Goal: Information Seeking & Learning: Learn about a topic

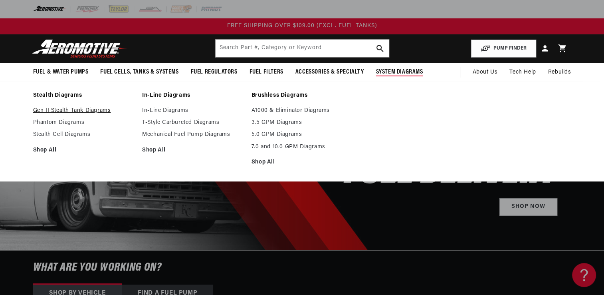
click at [96, 108] on link "Gen II Stealth Tank Diagrams" at bounding box center [83, 110] width 101 height 7
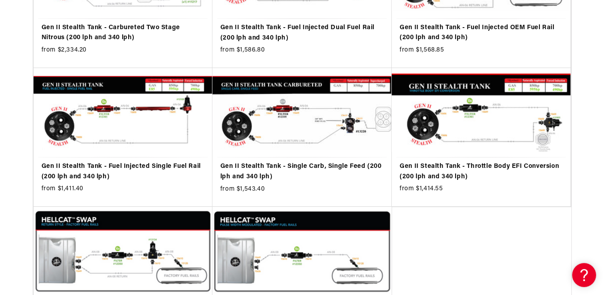
scroll to position [288, 0]
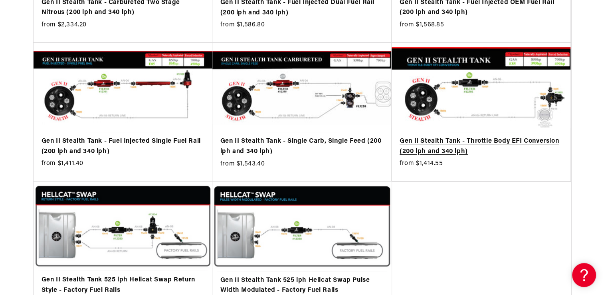
click at [470, 146] on link "Gen II Stealth Tank - Throttle Body EFI Conversion (200 lph and 340 lph)" at bounding box center [481, 146] width 163 height 20
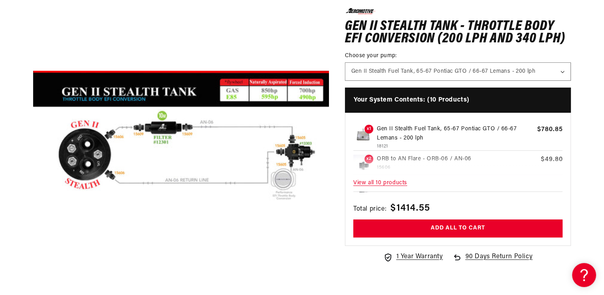
scroll to position [128, 0]
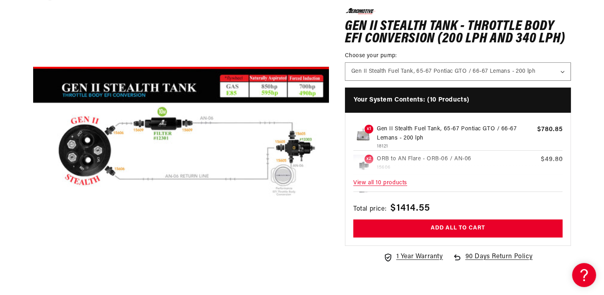
click at [33, 280] on button "Open media 1 in modal" at bounding box center [33, 280] width 0 height 0
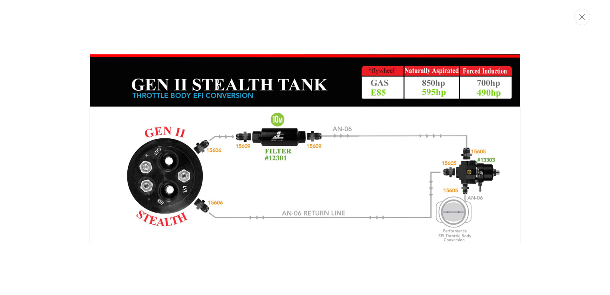
click at [175, 141] on img "Media gallery" at bounding box center [304, 148] width 431 height 189
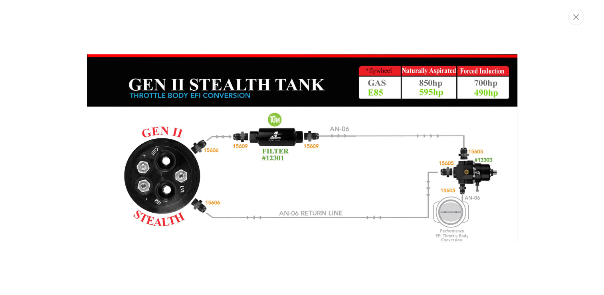
scroll to position [0, 0]
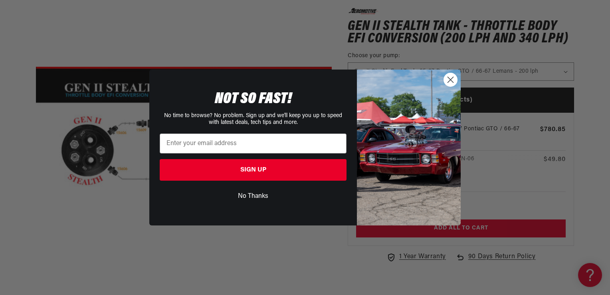
click at [451, 74] on circle "Close dialog" at bounding box center [450, 79] width 13 height 13
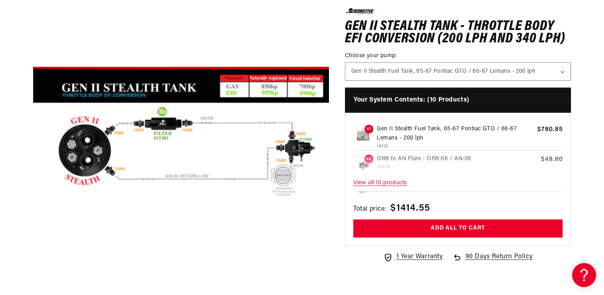
click at [393, 179] on span "View all 10 products" at bounding box center [459, 182] width 210 height 17
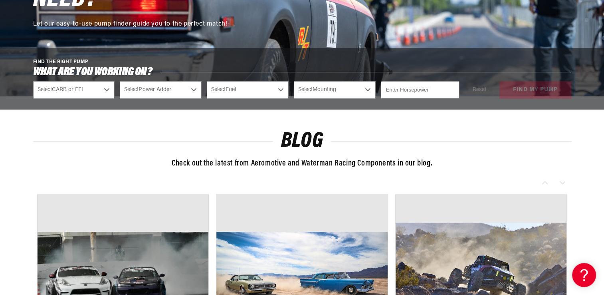
scroll to position [703, 0]
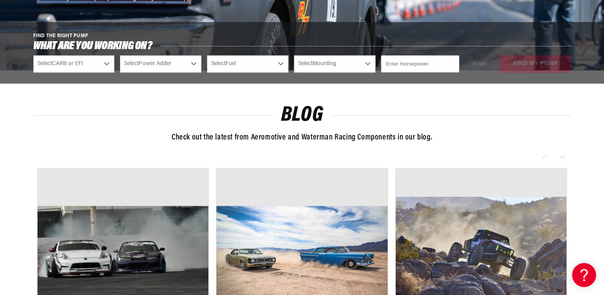
click at [78, 68] on select "Select CARB or EFI Carbureted Fuel Injected" at bounding box center [74, 64] width 82 height 18
select select "Fuel-Injected"
click at [33, 55] on select "Select CARB or EFI Carbureted Fuel Injected" at bounding box center [74, 64] width 82 height 18
select select "Fuel-Injected"
click at [167, 66] on select "Select Power Adder No - Naturally Aspirated Yes - Forced Induction" at bounding box center [161, 64] width 82 height 18
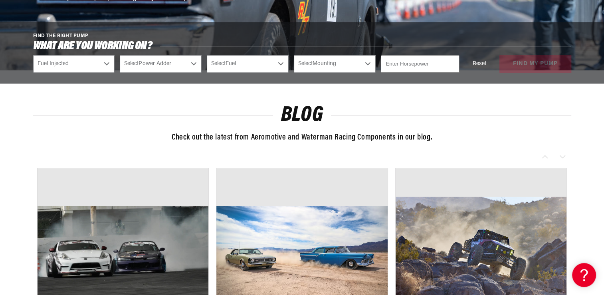
select select "No-Naturally-Aspirated"
click at [120, 55] on select "Select Power Adder No - Naturally Aspirated Yes - Forced Induction" at bounding box center [161, 64] width 82 height 18
select select "No-Naturally-Aspirated"
click at [241, 64] on select "Select Fuel E85 Gas" at bounding box center [248, 64] width 82 height 18
select select "Gas"
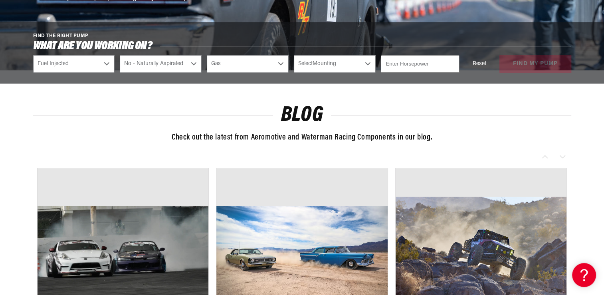
click at [207, 55] on select "Select Fuel E85 Gas" at bounding box center [248, 64] width 82 height 18
select select "Gas"
click at [335, 61] on select "Select Mounting External In-Tank" at bounding box center [335, 64] width 82 height 18
select select "In-Tank"
click at [294, 55] on select "Select Mounting External In-Tank" at bounding box center [335, 64] width 82 height 18
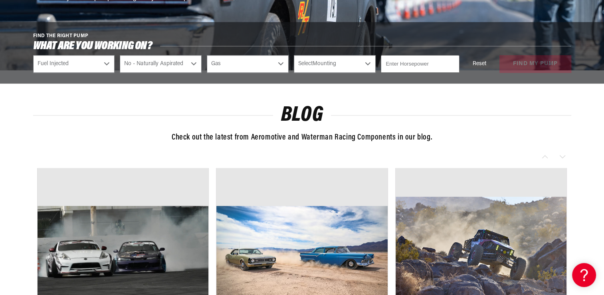
select select "In-Tank"
click at [408, 67] on input "number" at bounding box center [420, 64] width 78 height 18
click at [426, 69] on input "500" at bounding box center [420, 64] width 78 height 18
click at [452, 66] on input "499" at bounding box center [420, 64] width 78 height 18
type input "498"
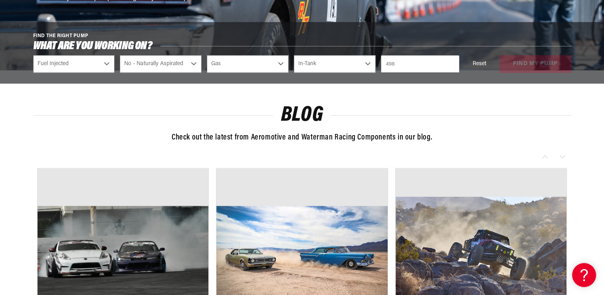
click at [451, 64] on input "498" at bounding box center [420, 64] width 78 height 18
click at [531, 63] on div "Reset find my pump" at bounding box center [518, 64] width 107 height 18
click at [531, 63] on button "find my pump" at bounding box center [536, 64] width 72 height 18
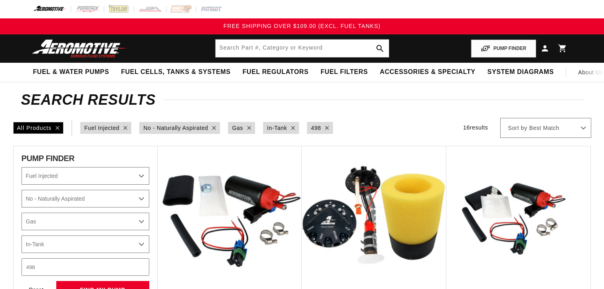
select select "Fuel-Injected"
select select "No-Naturally-Aspirated"
select select "Gas"
select select "In-Tank"
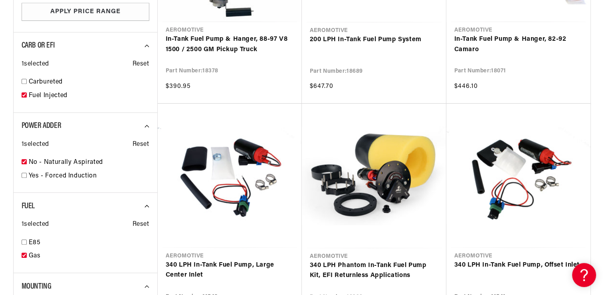
scroll to position [735, 0]
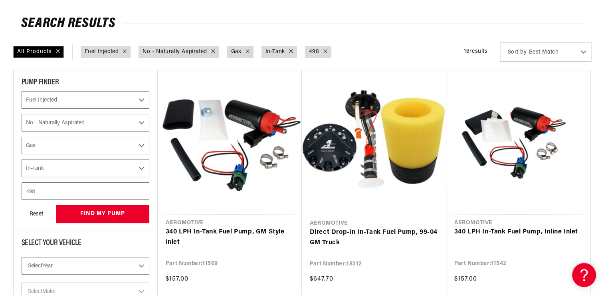
scroll to position [144, 0]
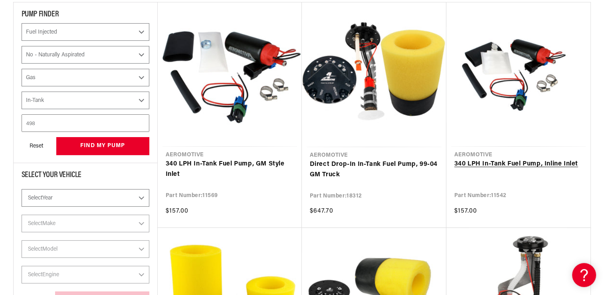
click at [561, 163] on link "340 LPH In-Tank Fuel Pump, Inline Inlet" at bounding box center [519, 164] width 128 height 10
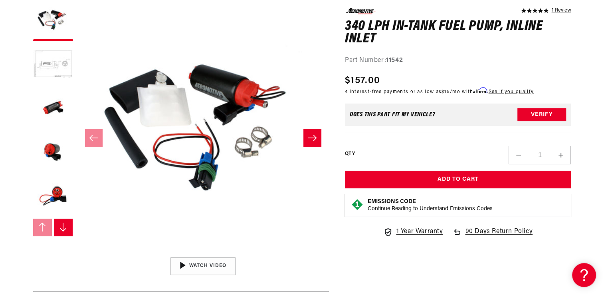
scroll to position [112, 0]
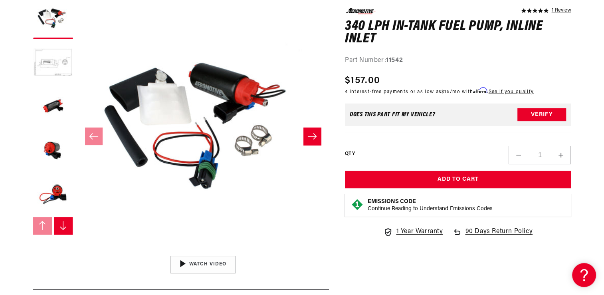
click at [317, 138] on button "Slide right" at bounding box center [313, 136] width 18 height 18
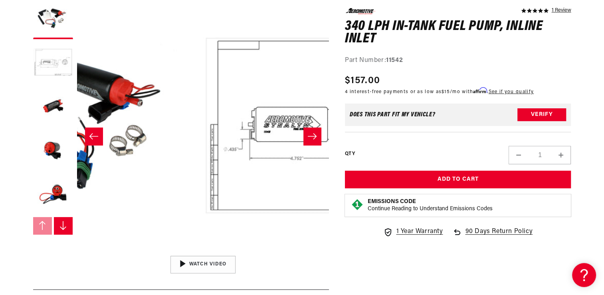
scroll to position [0, 252]
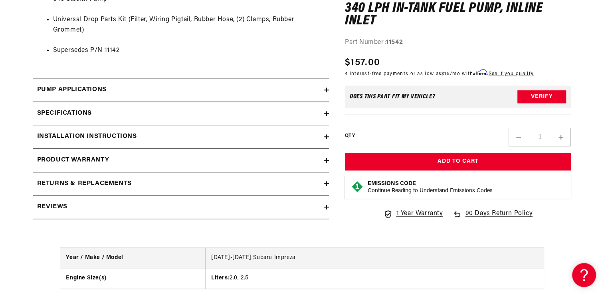
scroll to position [831, 0]
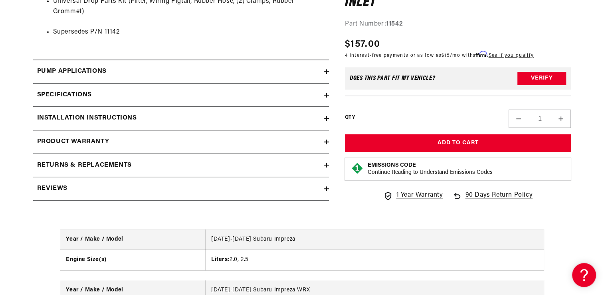
click at [97, 90] on div "Specifications" at bounding box center [178, 95] width 291 height 10
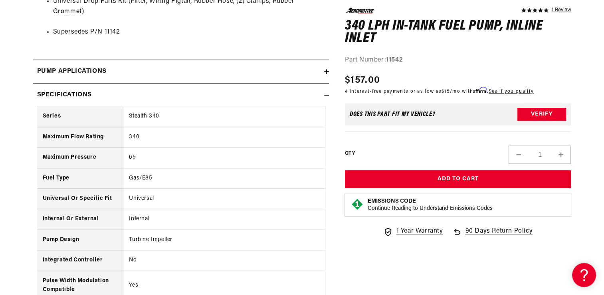
click at [7, 131] on section "5.0 star rating 1 Review 340 LPH In-Tank Fuel Pump, Inline Inlet 340 LPH In-Tan…" at bounding box center [302, 55] width 604 height 1566
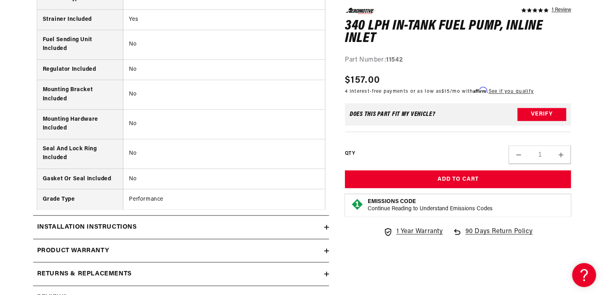
scroll to position [1438, 0]
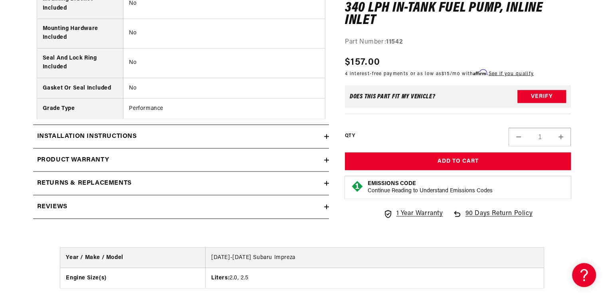
click at [88, 128] on summary "Installation Instructions" at bounding box center [181, 136] width 296 height 23
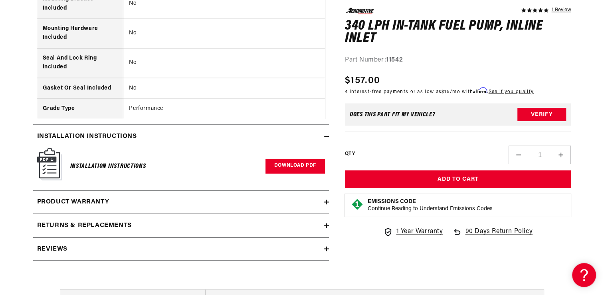
click at [292, 161] on link "Download PDF" at bounding box center [296, 166] width 60 height 15
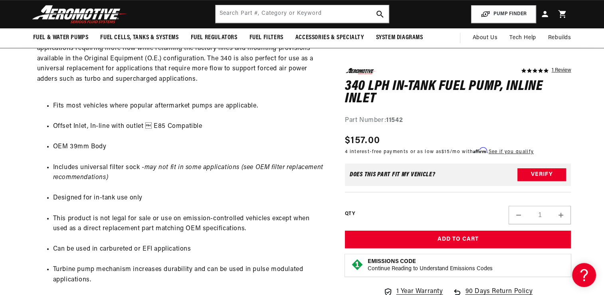
scroll to position [0, 0]
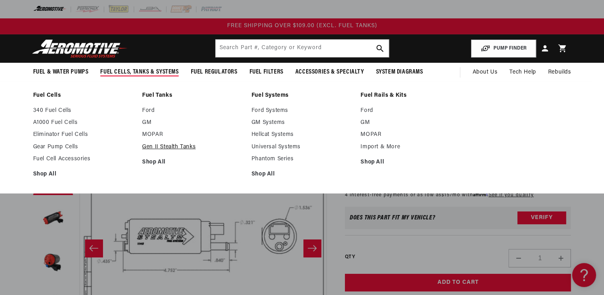
click at [168, 144] on link "Gen II Stealth Tanks" at bounding box center [192, 146] width 101 height 7
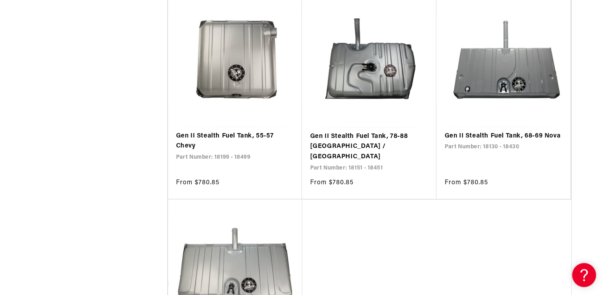
scroll to position [1591, 0]
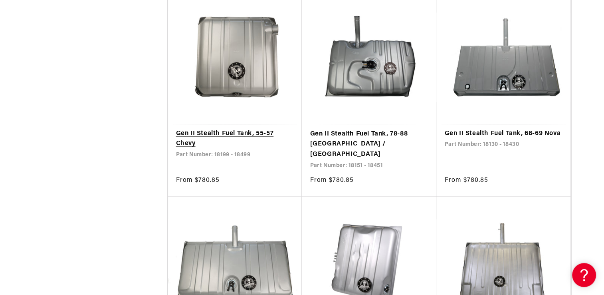
click at [223, 129] on link "Gen II Stealth Fuel Tank, 55-57 Chevy" at bounding box center [235, 139] width 118 height 20
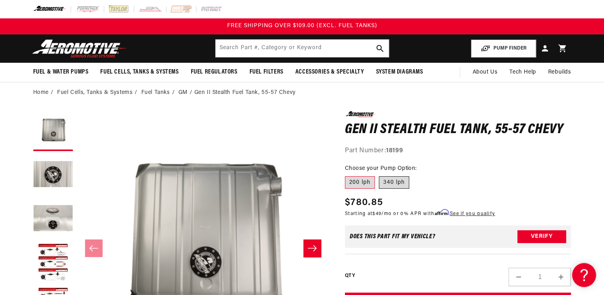
click at [395, 183] on label "340 lph" at bounding box center [394, 182] width 30 height 13
click at [380, 175] on input "340 lph" at bounding box center [379, 175] width 0 height 0
radio input "true"
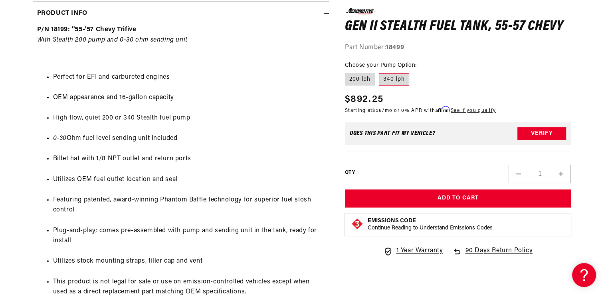
scroll to position [415, 0]
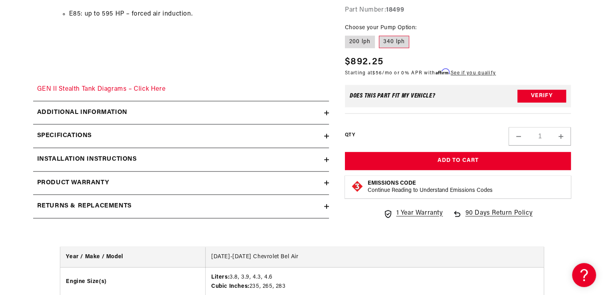
scroll to position [1201, 0]
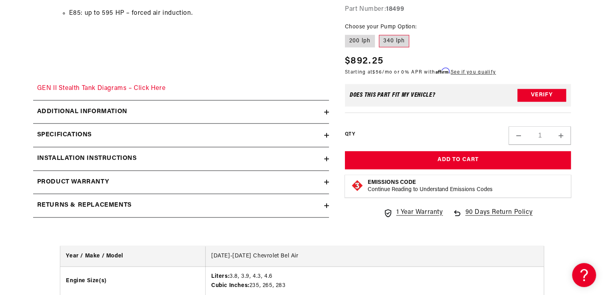
click at [61, 132] on h2 "Specifications" at bounding box center [64, 135] width 55 height 10
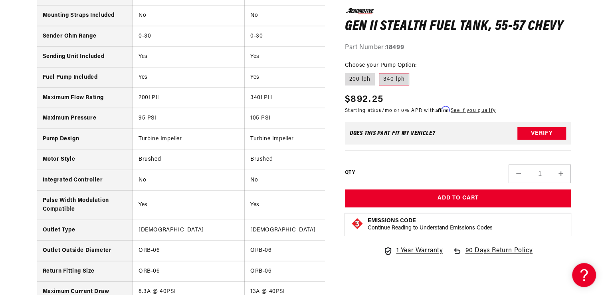
scroll to position [1648, 0]
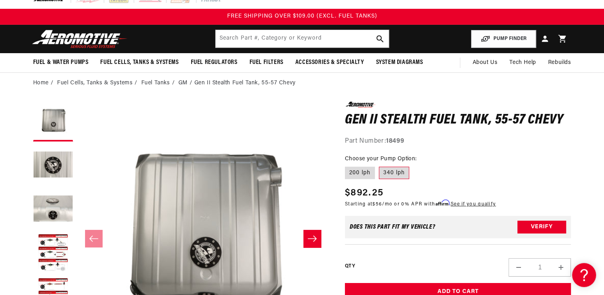
scroll to position [0, 0]
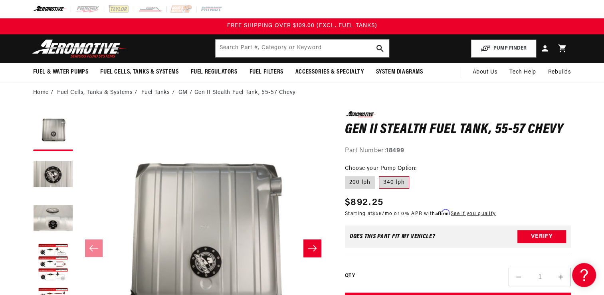
click at [312, 250] on icon "Slide right" at bounding box center [313, 248] width 10 height 8
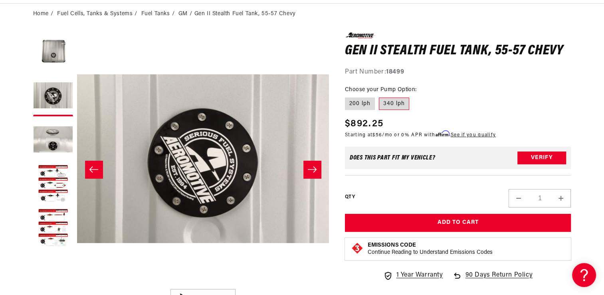
scroll to position [80, 0]
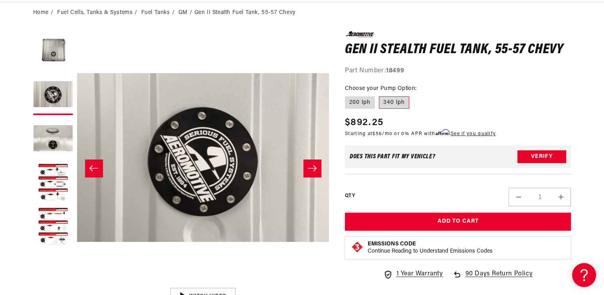
click at [304, 170] on button "Slide right" at bounding box center [313, 168] width 18 height 18
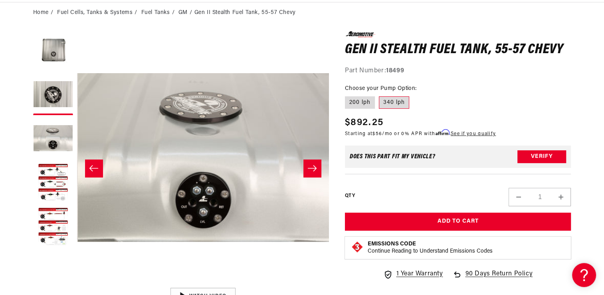
scroll to position [0, 505]
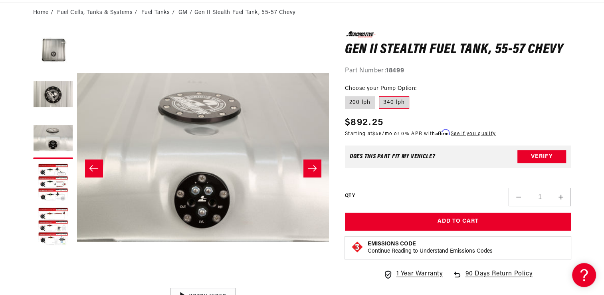
click at [304, 170] on button "Slide right" at bounding box center [313, 168] width 18 height 18
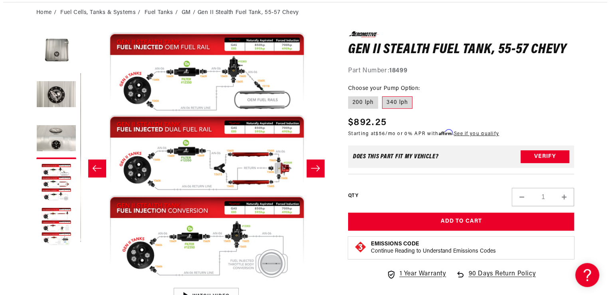
scroll to position [0, 757]
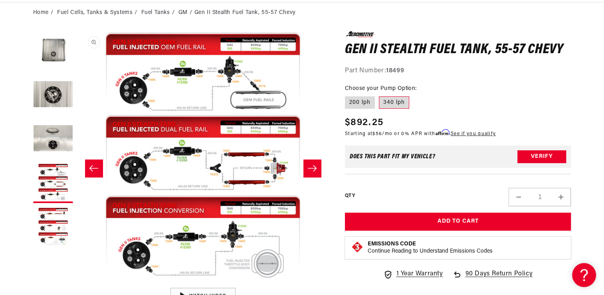
click at [77, 284] on button "Open media 4 in modal" at bounding box center [77, 284] width 0 height 0
